Goal: Task Accomplishment & Management: Manage account settings

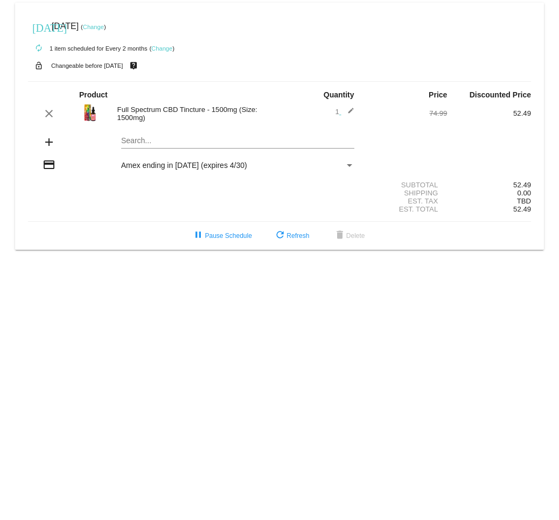
click at [162, 48] on link "Change" at bounding box center [161, 48] width 21 height 6
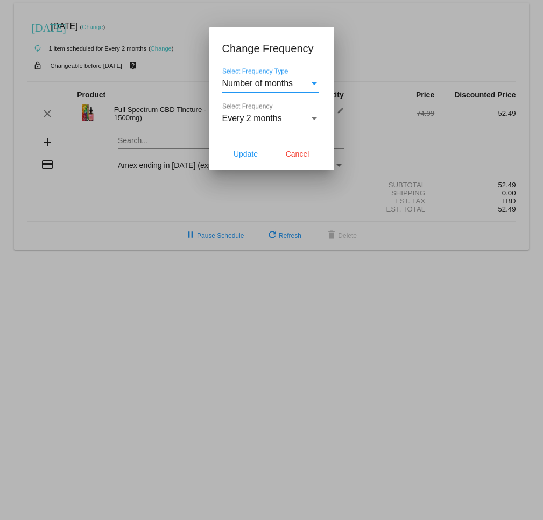
click at [315, 117] on div "Select Frequency" at bounding box center [314, 118] width 5 height 3
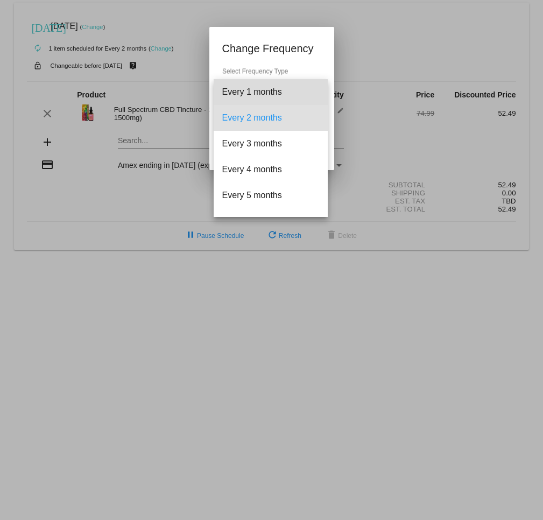
click at [281, 93] on span "Every 1 months" at bounding box center [270, 92] width 97 height 26
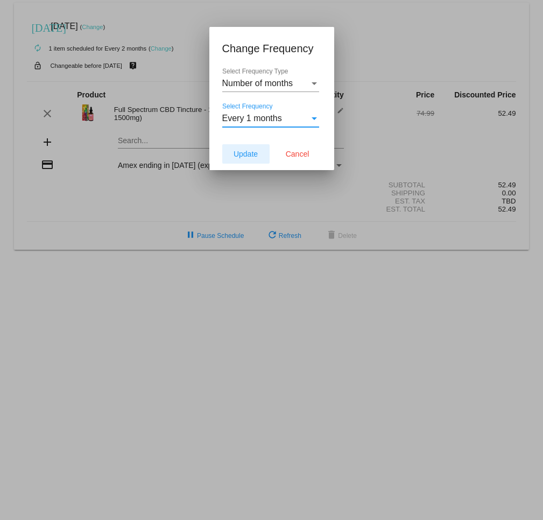
click at [243, 151] on span "Update" at bounding box center [246, 154] width 24 height 9
